Goal: Task Accomplishment & Management: Manage account settings

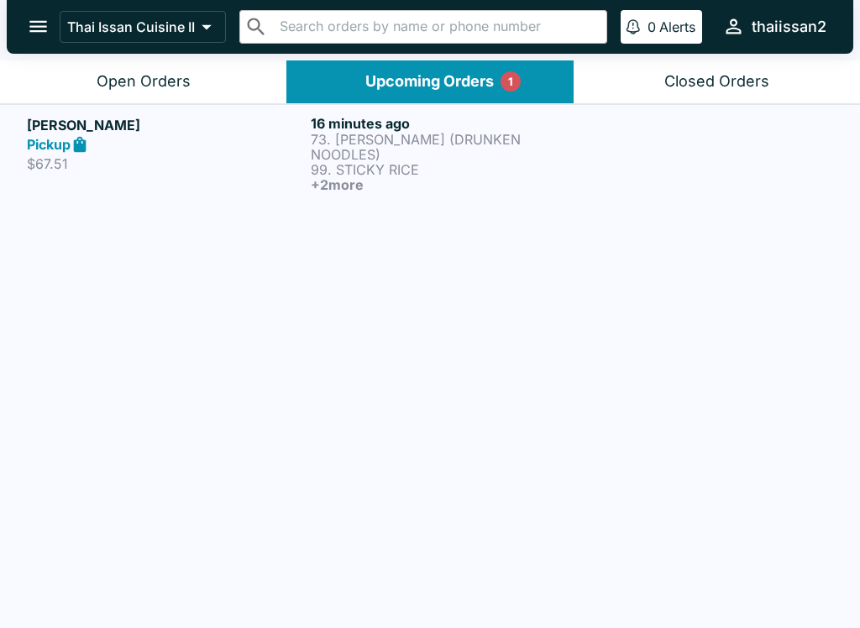
click at [483, 136] on p "73. [PERSON_NAME] (DRUNKEN NOODLES)" at bounding box center [449, 147] width 277 height 30
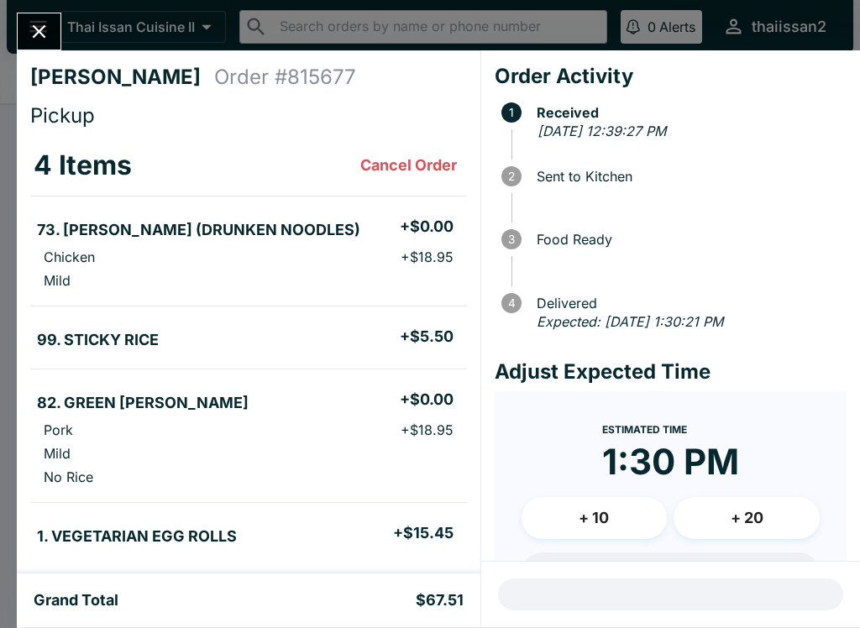
click at [40, 20] on icon "Close" at bounding box center [39, 31] width 23 height 23
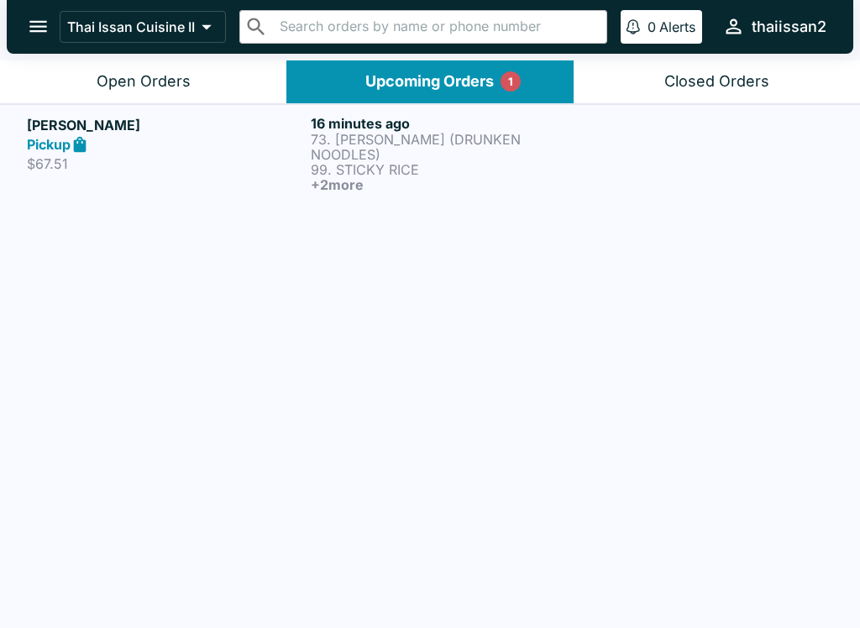
click at [147, 85] on div "Open Orders" at bounding box center [144, 81] width 94 height 19
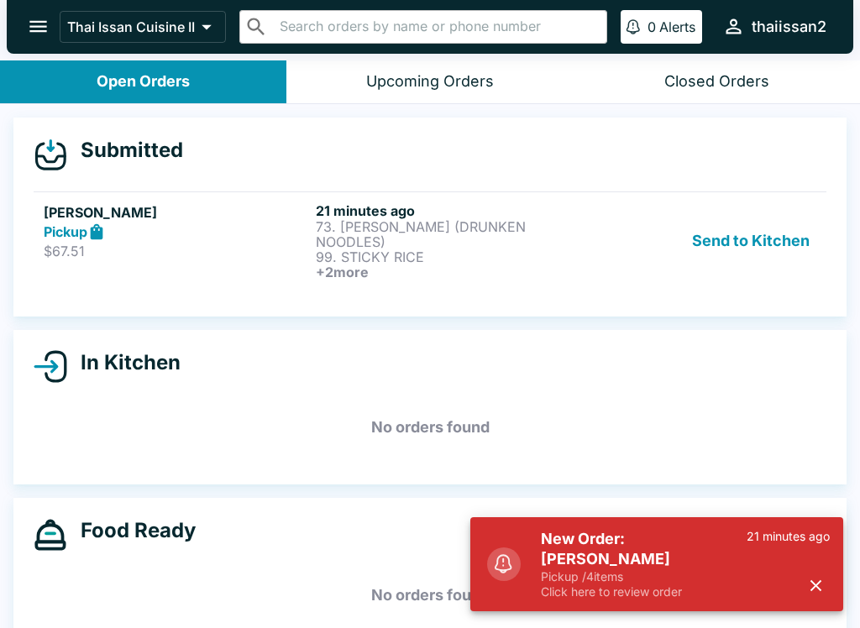
click at [742, 218] on button "Send to Kitchen" at bounding box center [750, 240] width 131 height 77
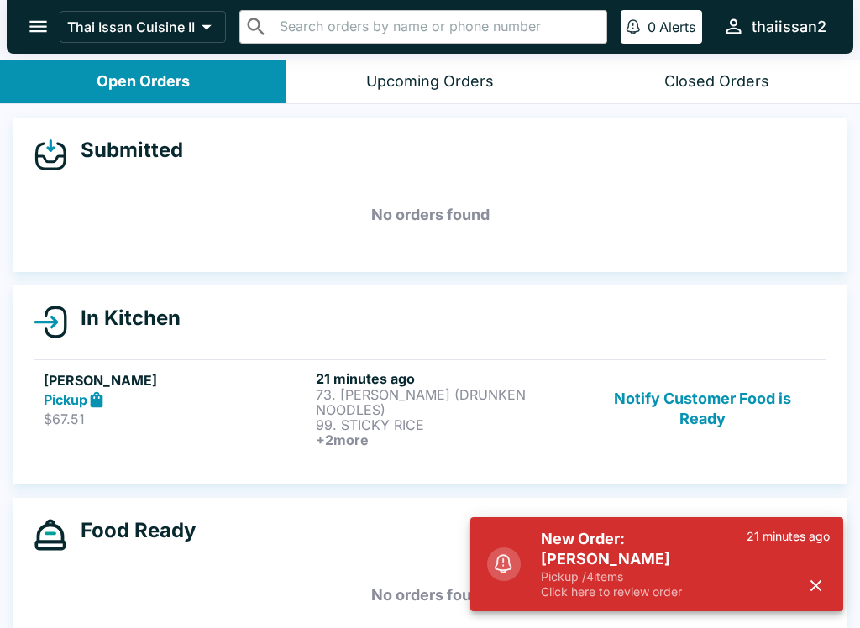
click at [450, 417] on p "99. STICKY RICE" at bounding box center [448, 424] width 265 height 15
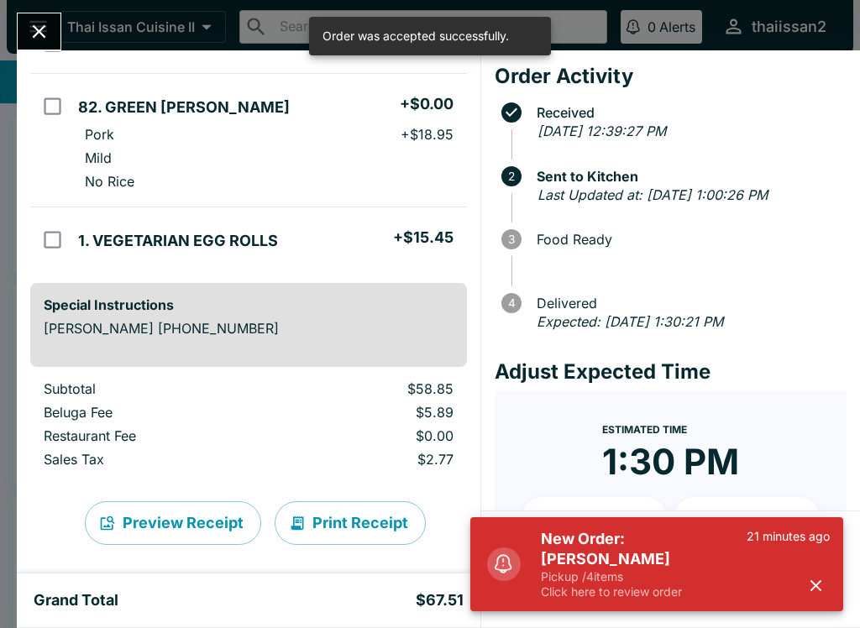
scroll to position [308, 0]
click at [173, 510] on button "Preview Receipt" at bounding box center [173, 524] width 176 height 44
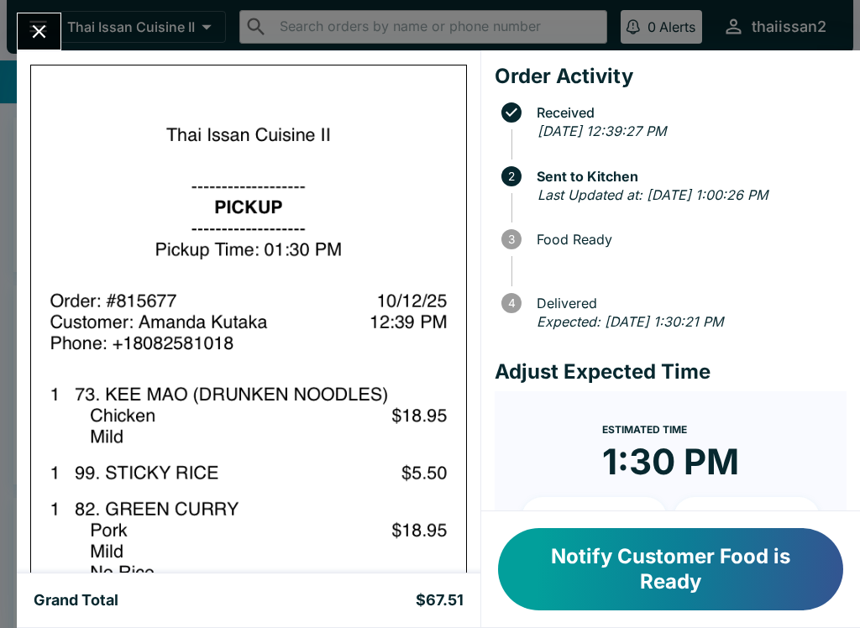
click at [22, 34] on button "Close" at bounding box center [39, 31] width 43 height 36
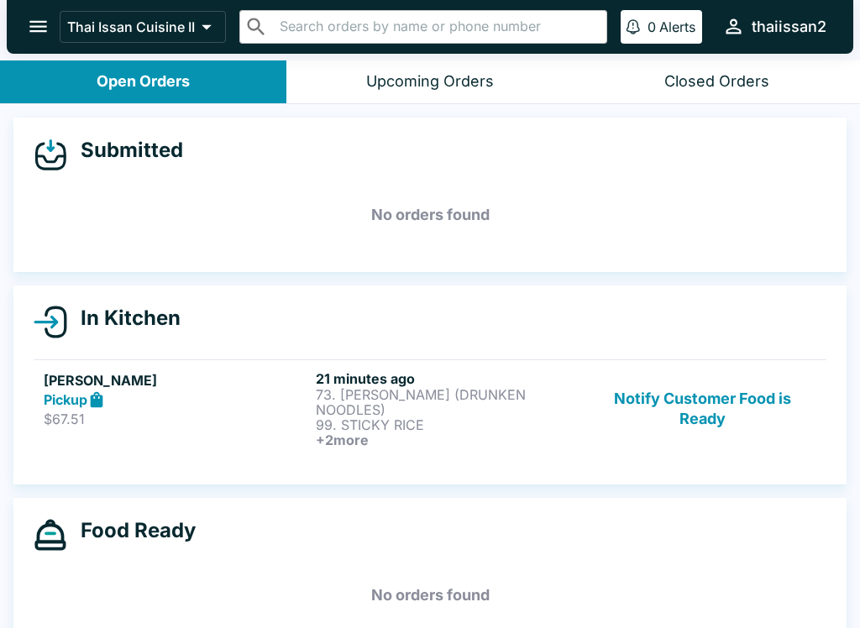
click at [265, 425] on p "$67.51" at bounding box center [176, 419] width 265 height 17
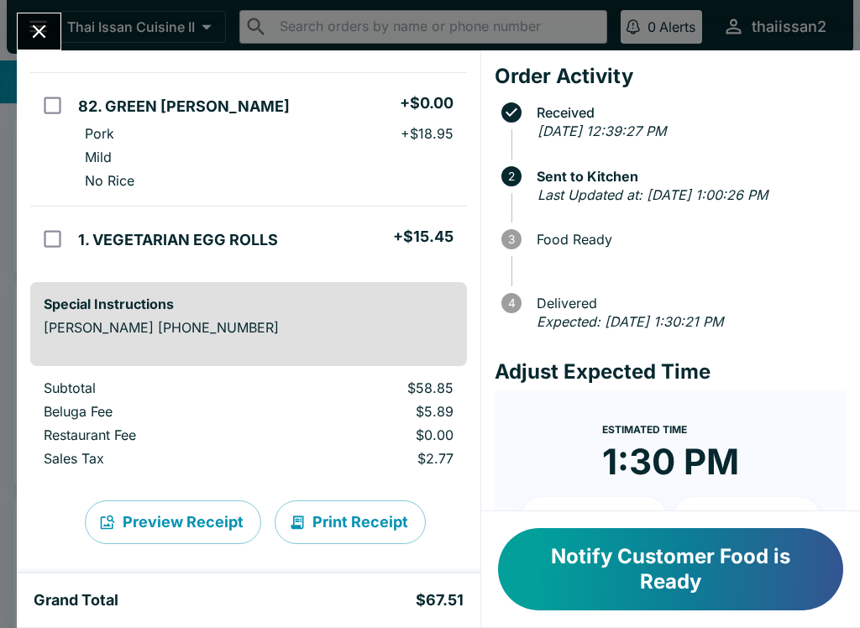
scroll to position [308, 0]
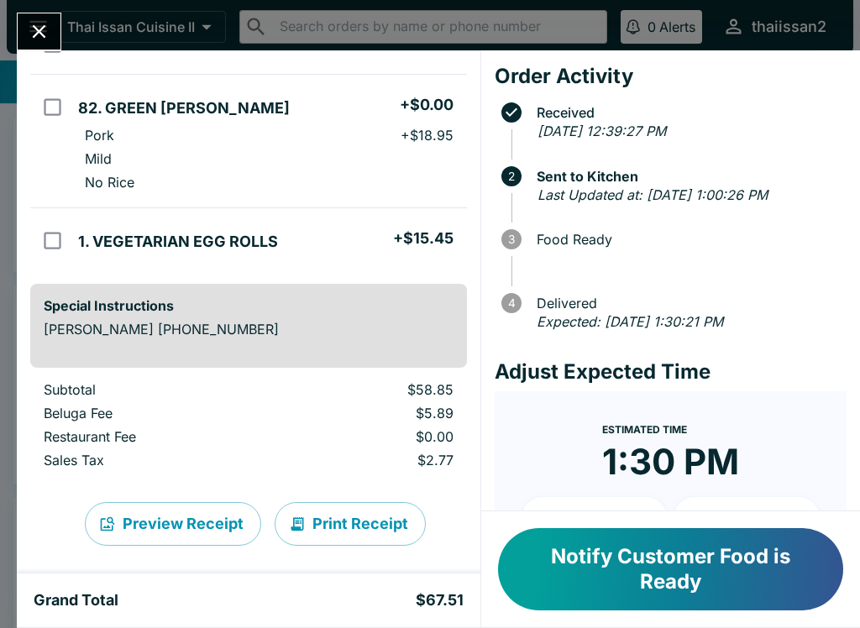
click at [354, 507] on button "Print Receipt" at bounding box center [350, 524] width 151 height 44
click at [51, 32] on button "Close" at bounding box center [39, 31] width 43 height 36
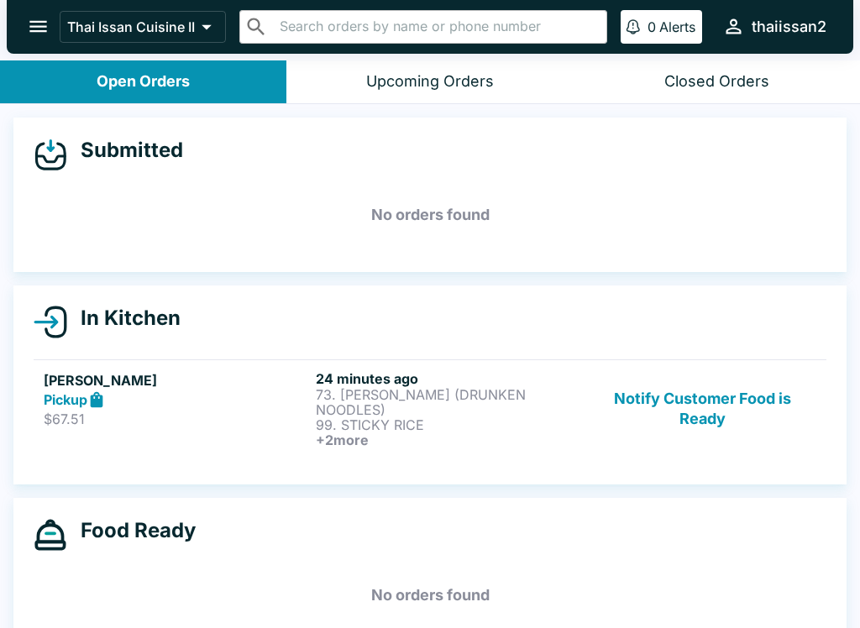
click at [731, 375] on button "Notify Customer Food is Ready" at bounding box center [703, 408] width 228 height 77
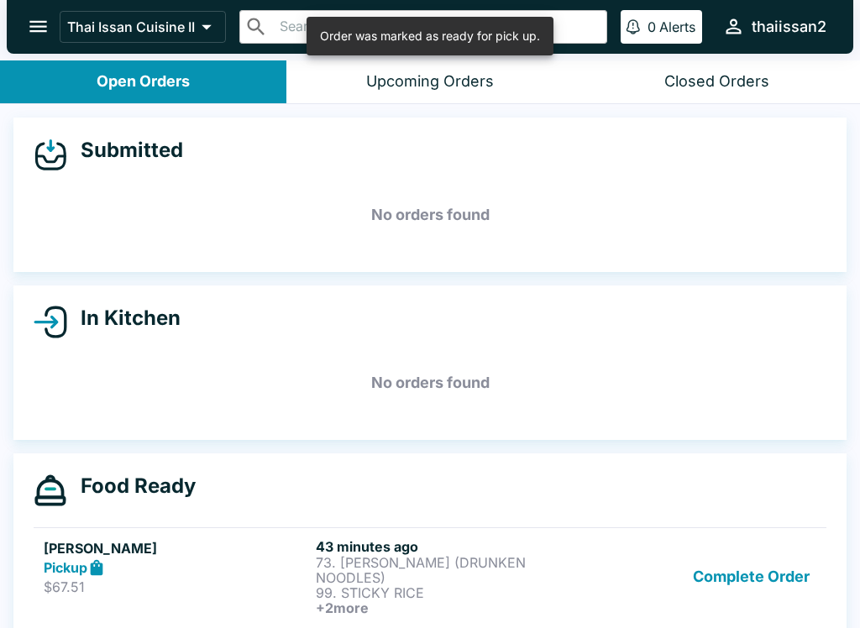
click at [730, 567] on button "Complete Order" at bounding box center [751, 576] width 130 height 77
